Goal: Navigation & Orientation: Find specific page/section

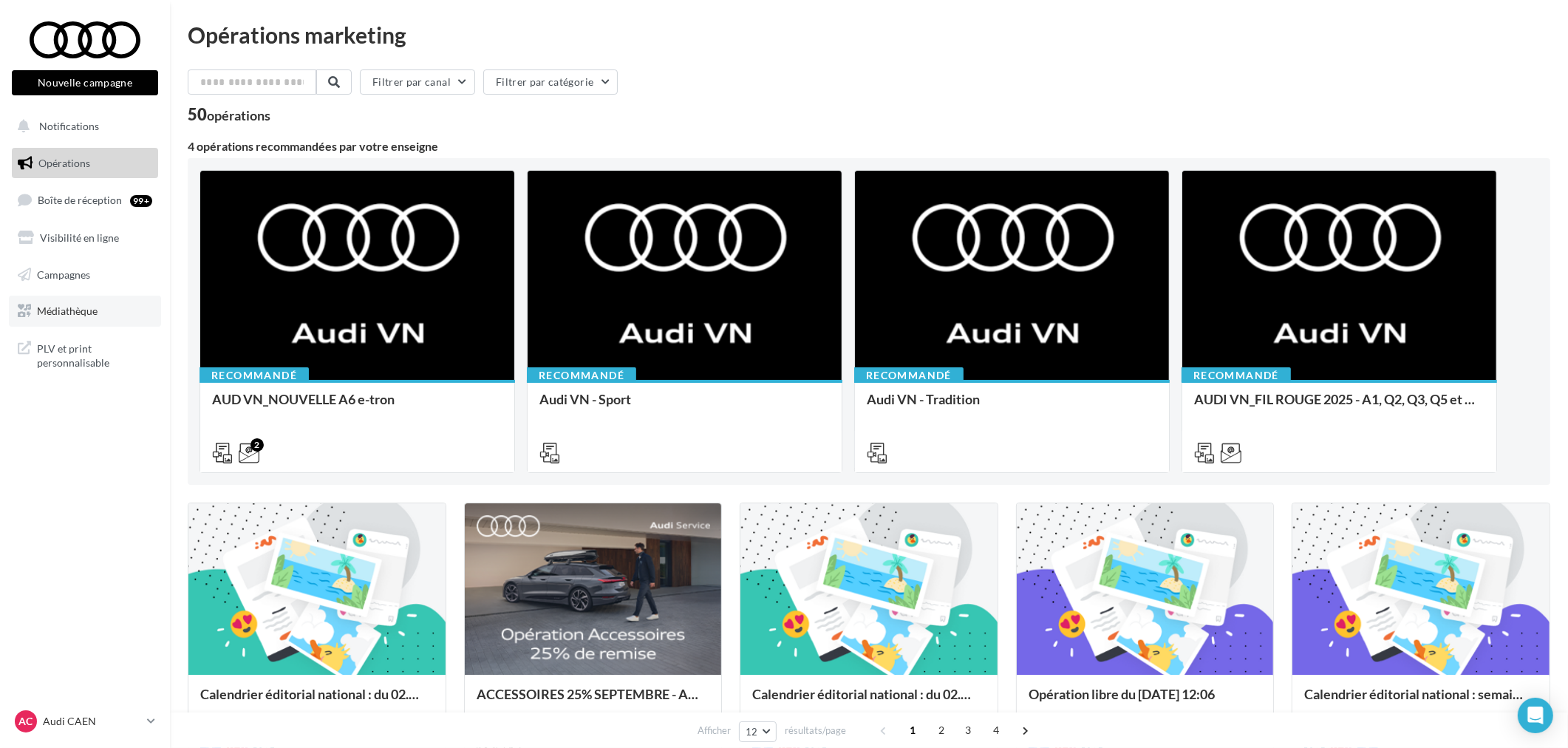
click at [77, 316] on span "Médiathèque" at bounding box center [67, 310] width 61 height 13
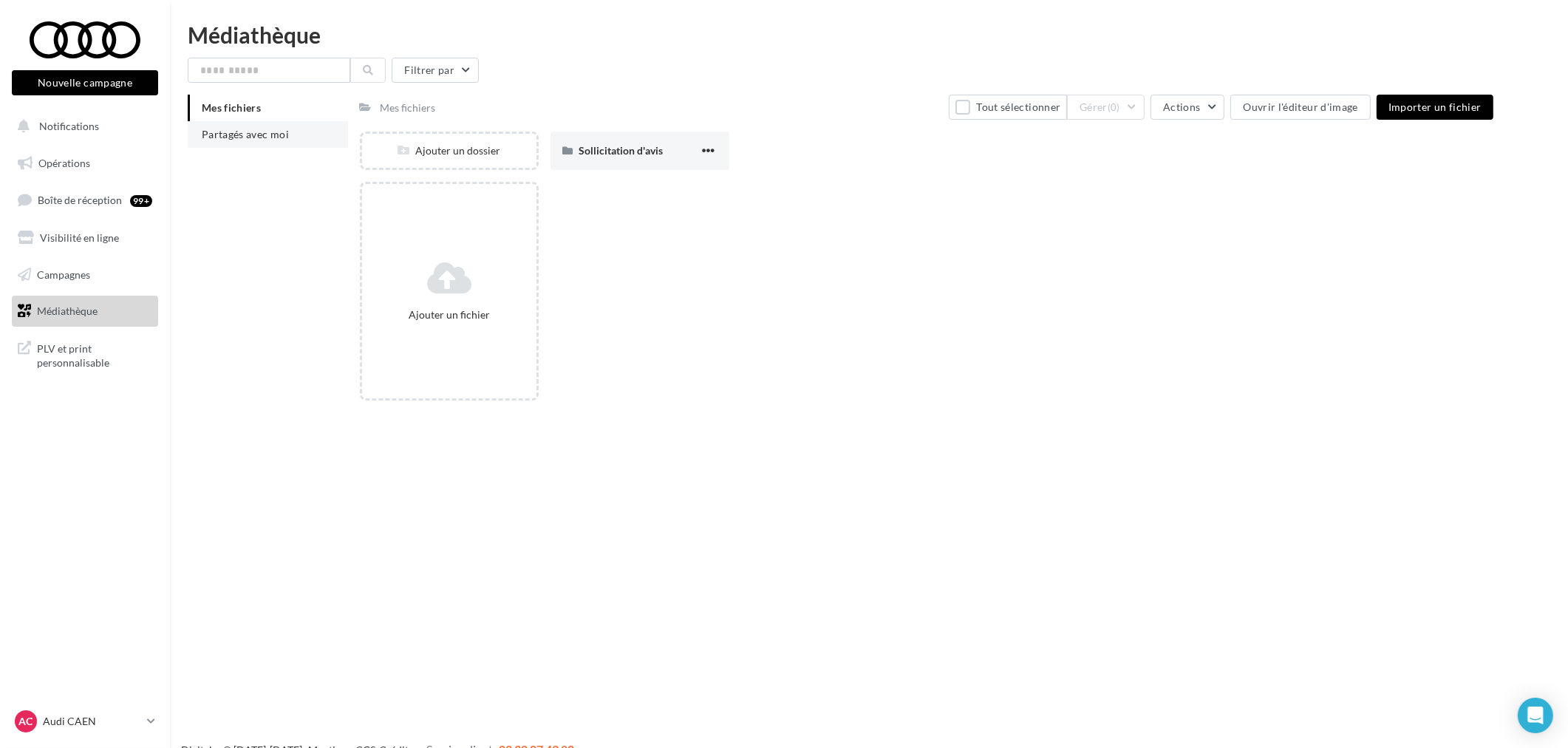
click at [276, 137] on span "Partagés avec moi" at bounding box center [245, 133] width 87 height 13
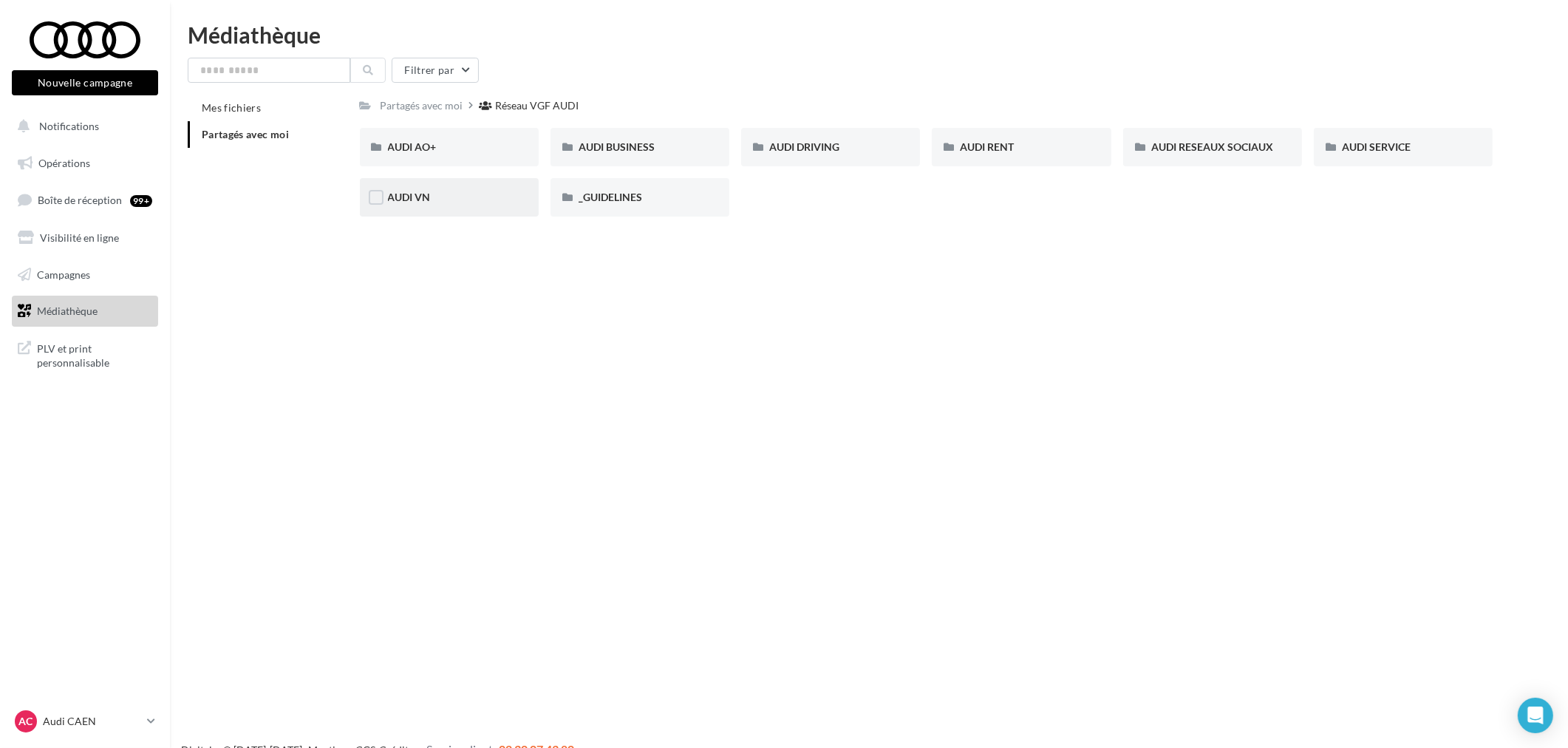
click at [417, 185] on div "AUDI VN" at bounding box center [449, 198] width 179 height 39
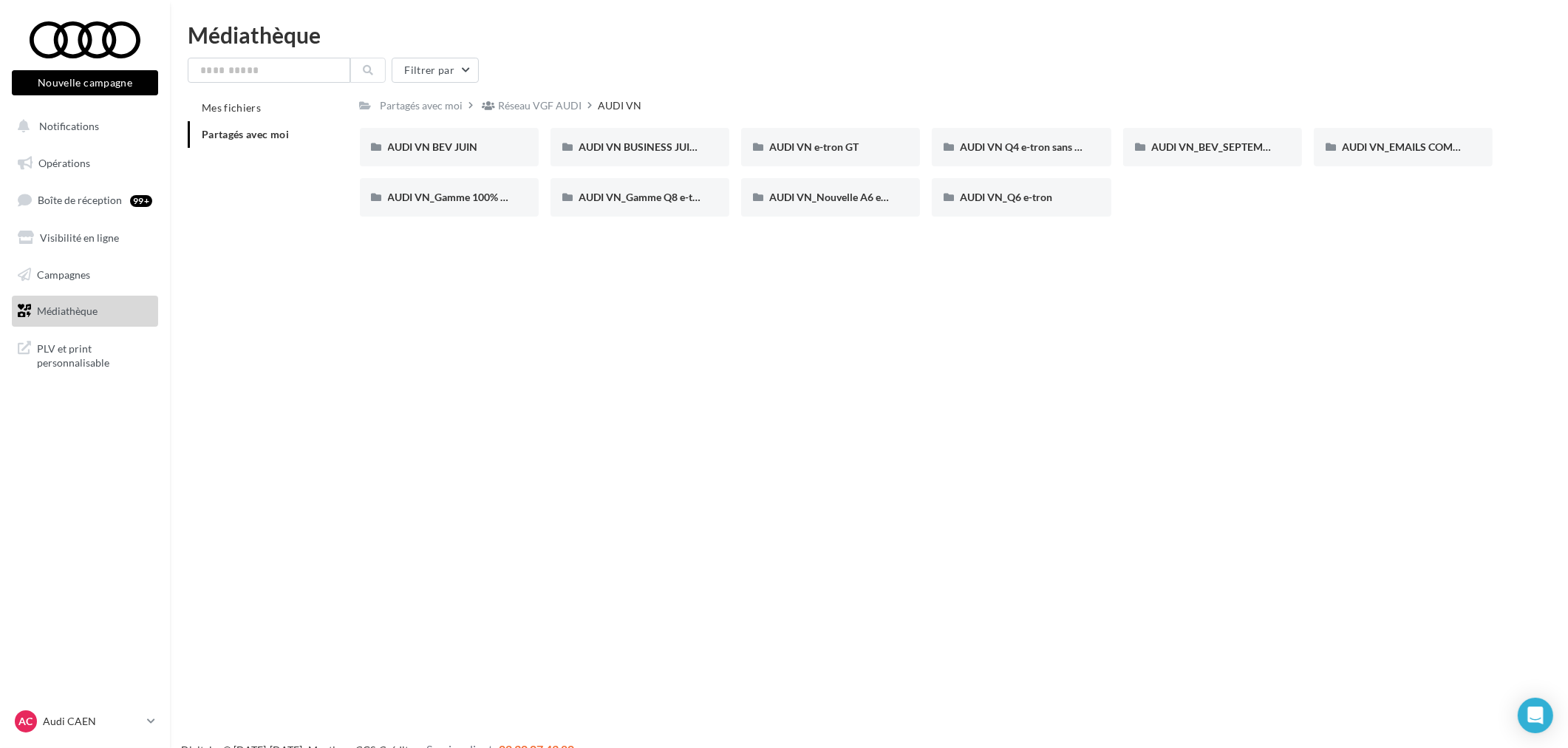
click at [282, 138] on span "Partagés avec moi" at bounding box center [245, 133] width 87 height 13
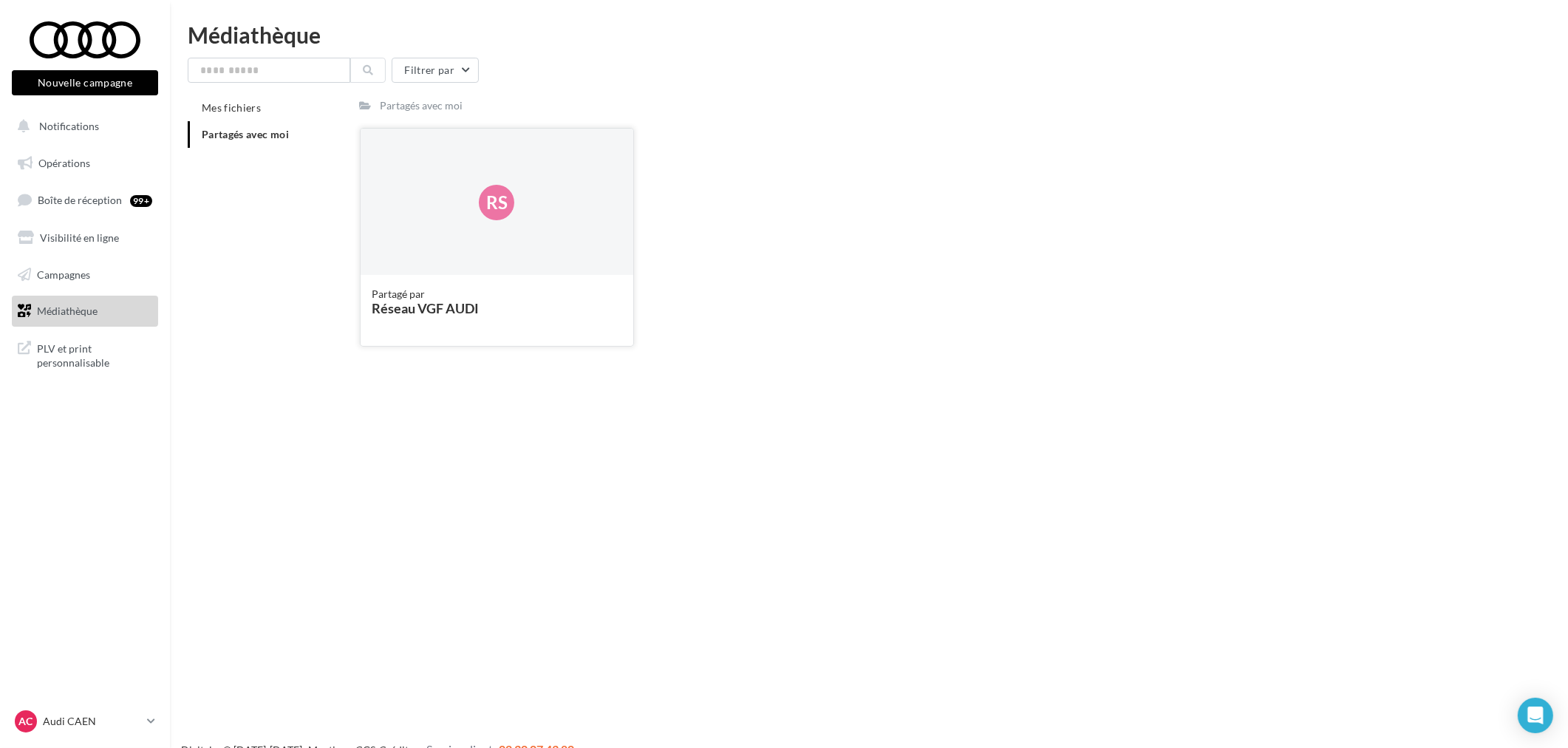
click at [401, 217] on div "Rs" at bounding box center [497, 202] width 273 height 148
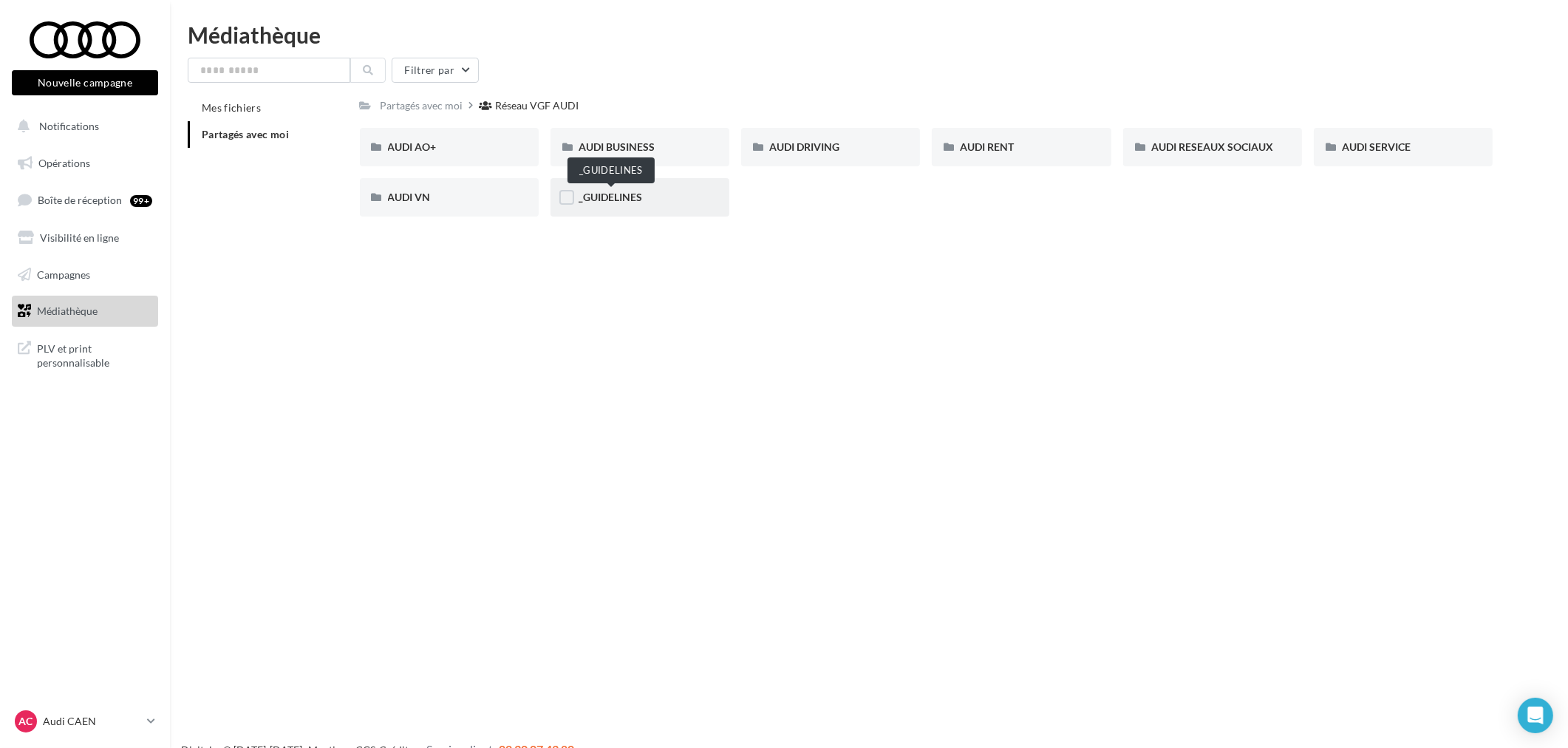
click at [625, 194] on span "_GUIDELINES" at bounding box center [610, 197] width 64 height 13
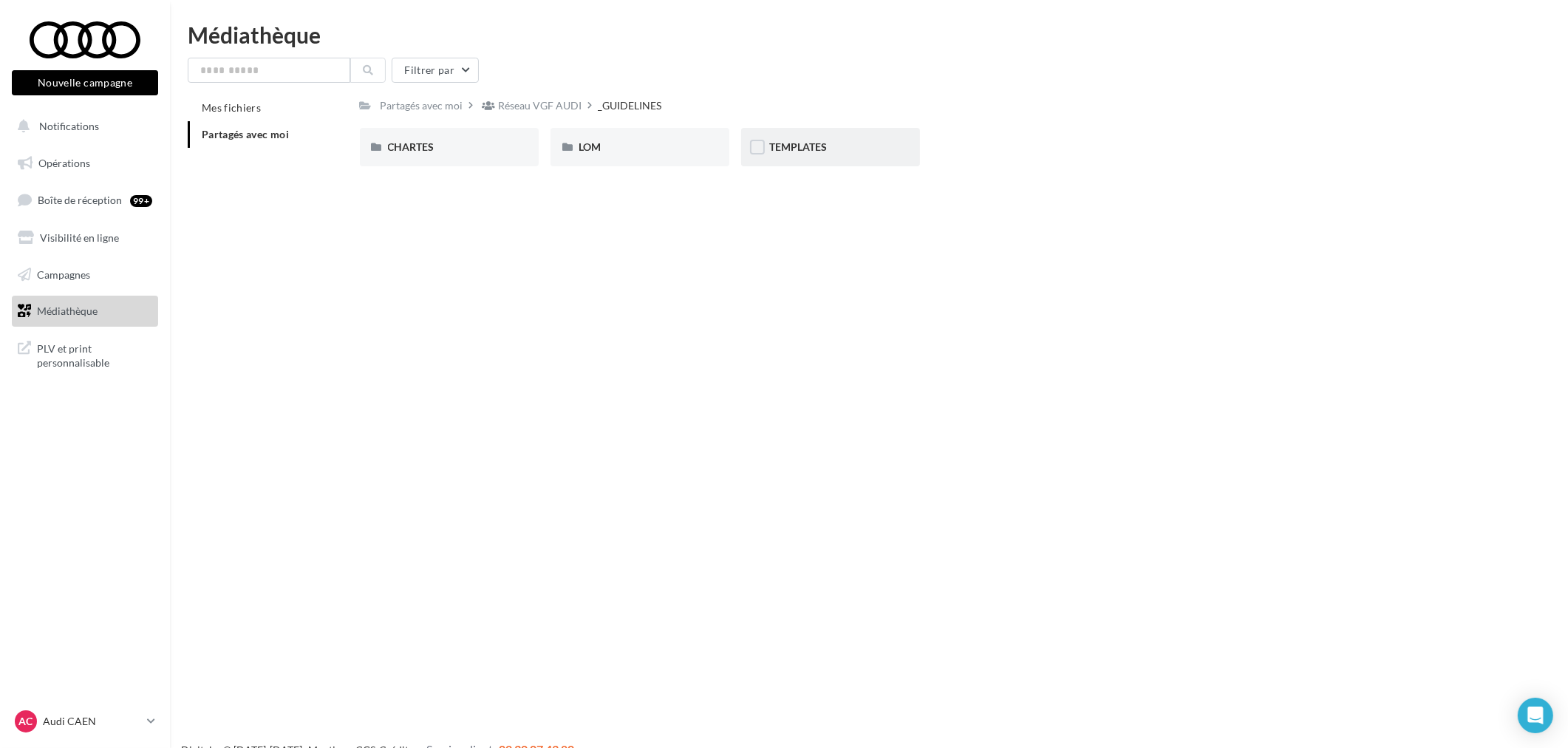
click at [814, 149] on span "TEMPLATES" at bounding box center [798, 146] width 58 height 13
click at [397, 140] on span "AUDI FLEET" at bounding box center [416, 146] width 56 height 13
click at [222, 135] on span "Partagés avec moi" at bounding box center [245, 133] width 87 height 13
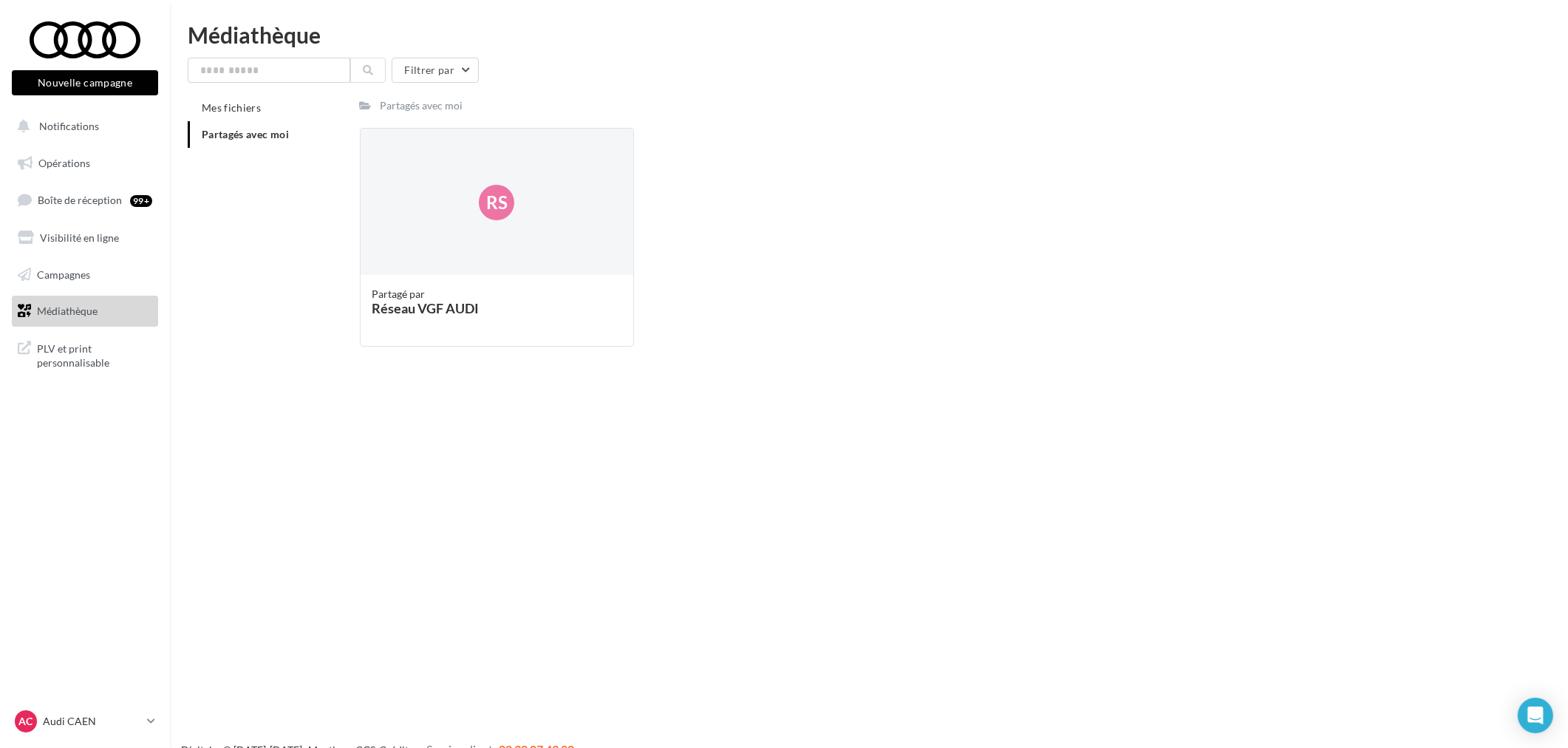
click at [223, 133] on span "Partagés avec moi" at bounding box center [245, 133] width 87 height 13
click at [68, 312] on span "Médiathèque" at bounding box center [67, 310] width 61 height 13
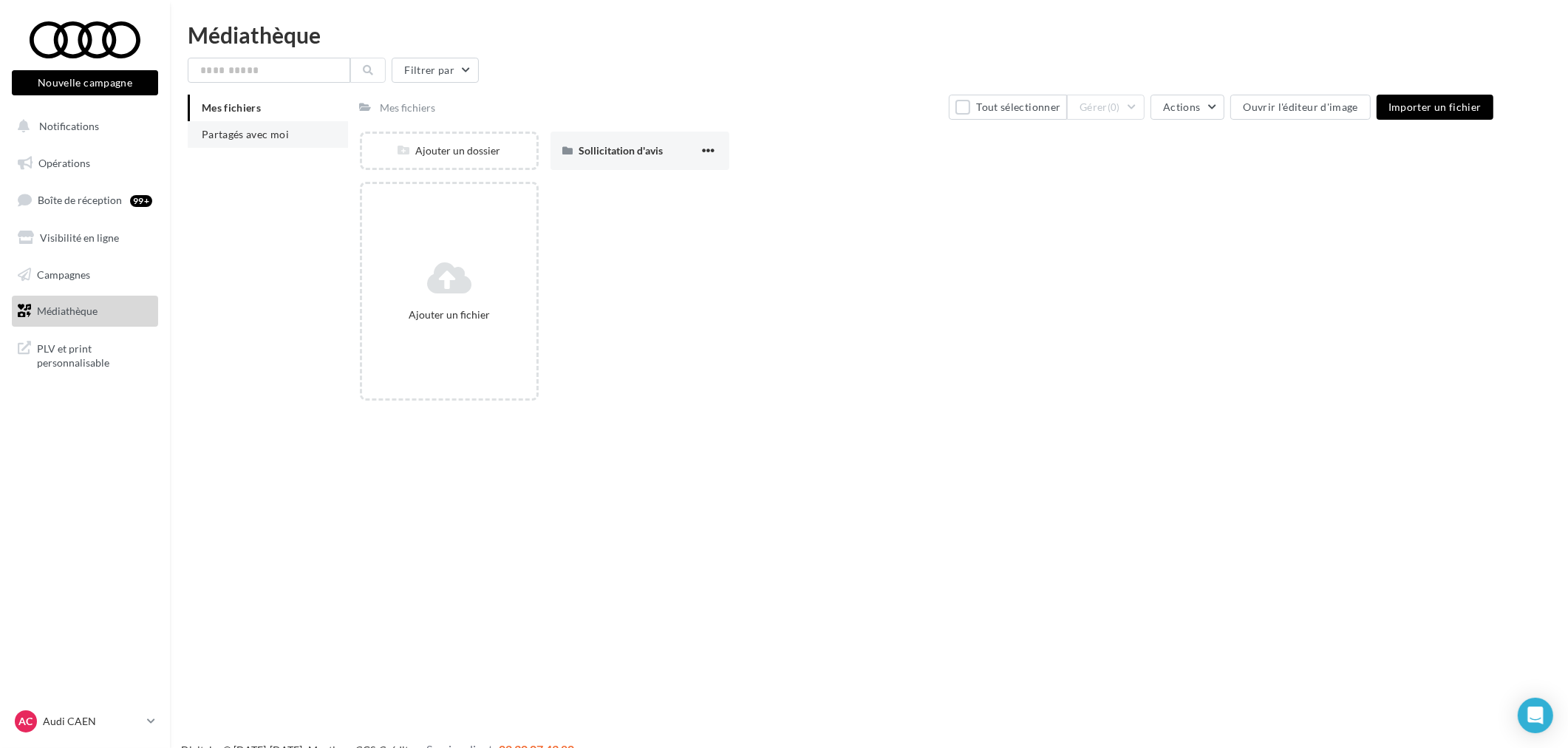
click at [237, 131] on span "Partagés avec moi" at bounding box center [245, 133] width 87 height 13
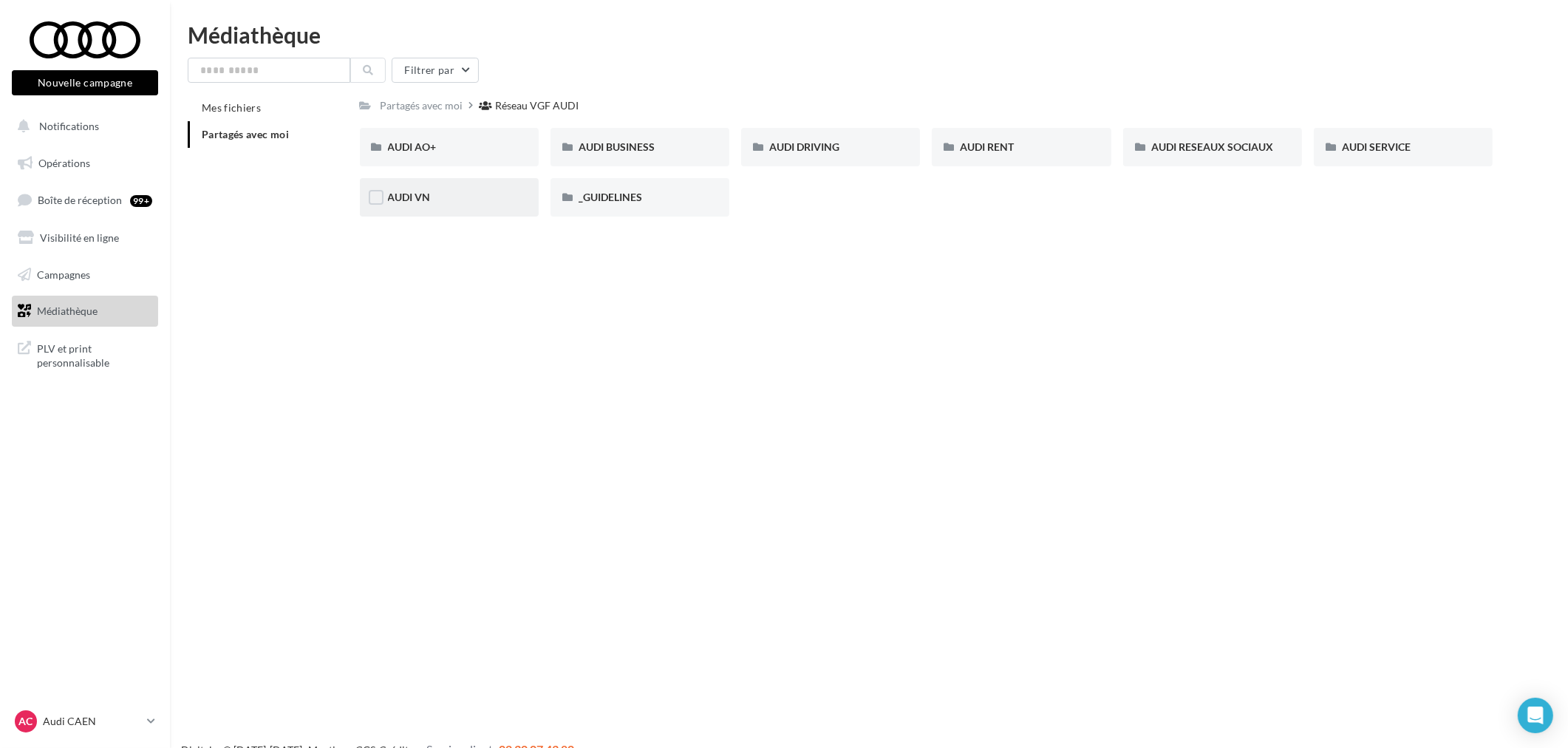
click at [434, 194] on div "AUDI VN" at bounding box center [449, 197] width 123 height 14
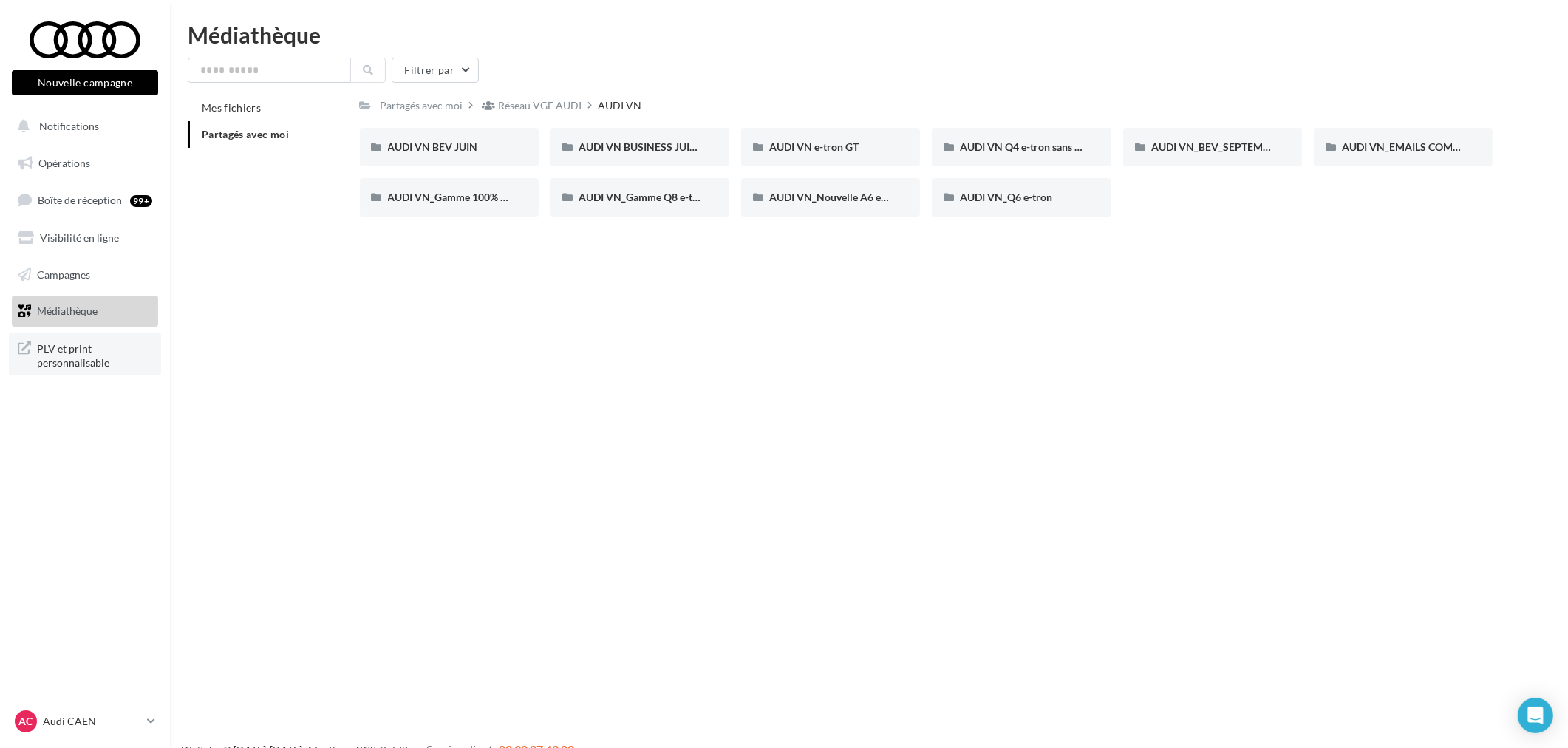
click at [93, 355] on span "PLV et print personnalisable" at bounding box center [94, 354] width 115 height 32
